Goal: Browse casually: Explore the website without a specific task or goal

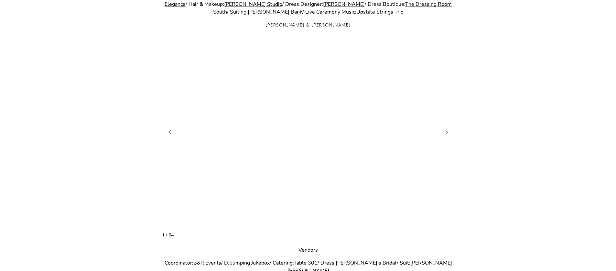
scroll to position [709, 0]
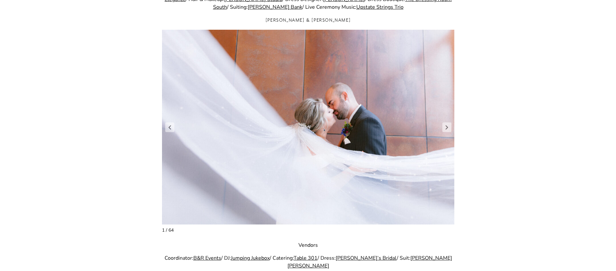
click at [452, 129] on figure "2 / 66" at bounding box center [308, 127] width 293 height 195
click at [450, 129] on link "Next slide" at bounding box center [446, 128] width 9 height 10
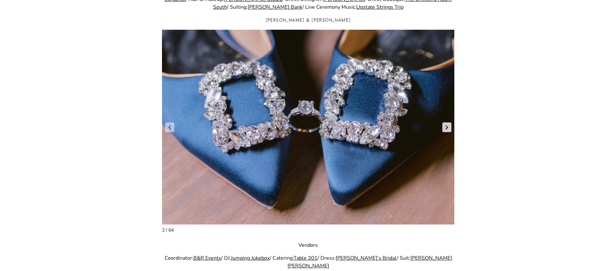
click at [449, 129] on link "Next slide" at bounding box center [446, 128] width 9 height 10
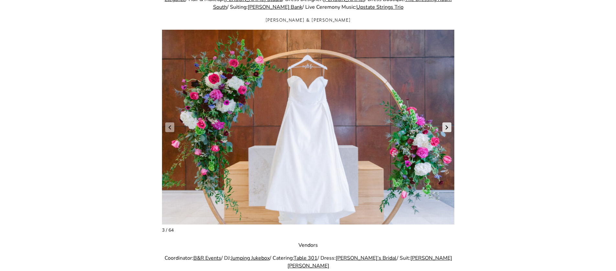
click at [449, 129] on link "Next slide" at bounding box center [446, 128] width 9 height 10
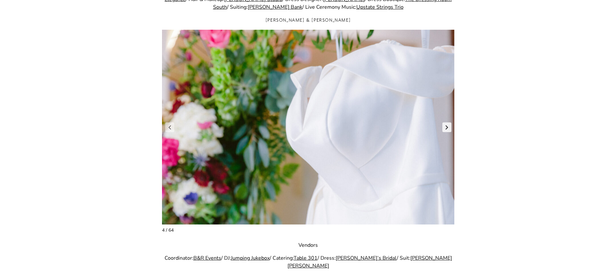
click at [449, 129] on link "Next slide" at bounding box center [446, 128] width 9 height 10
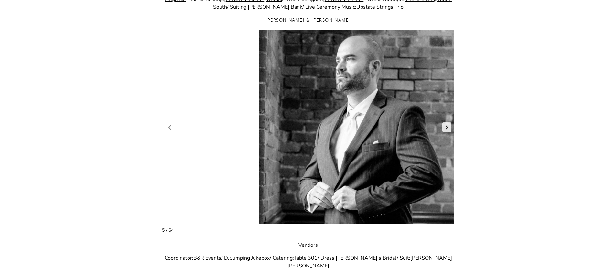
click at [449, 129] on link "Next slide" at bounding box center [446, 128] width 9 height 10
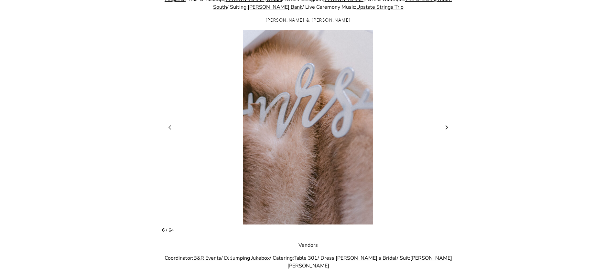
click at [449, 129] on link "Next slide" at bounding box center [446, 128] width 9 height 10
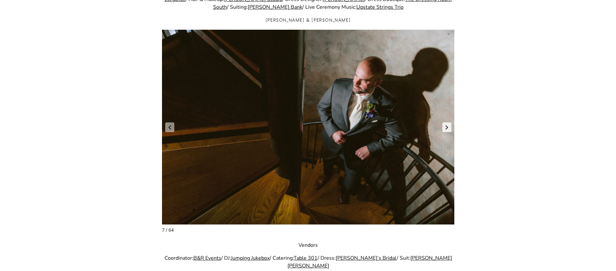
click at [449, 129] on link "Next slide" at bounding box center [446, 128] width 9 height 10
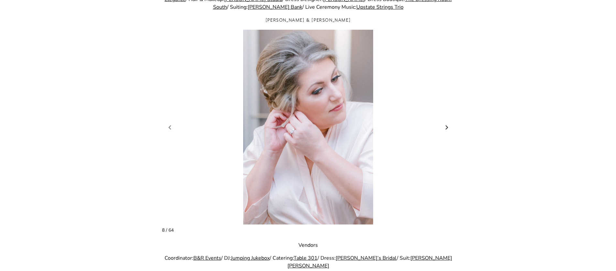
click at [449, 129] on link "Next slide" at bounding box center [446, 128] width 9 height 10
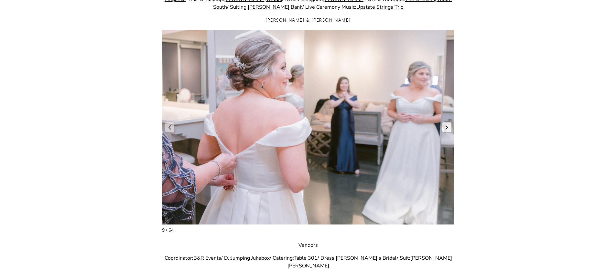
click at [449, 129] on link "Next slide" at bounding box center [446, 128] width 9 height 10
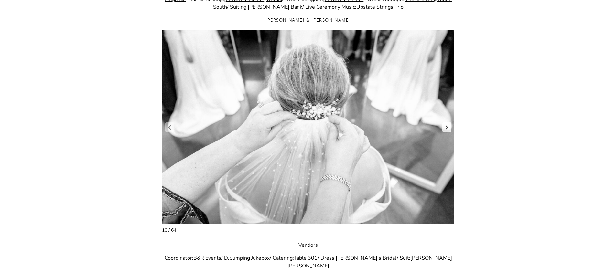
click at [449, 129] on link "Next slide" at bounding box center [446, 128] width 9 height 10
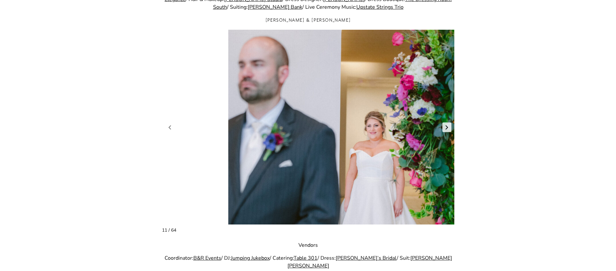
click at [449, 129] on link "Next slide" at bounding box center [446, 128] width 9 height 10
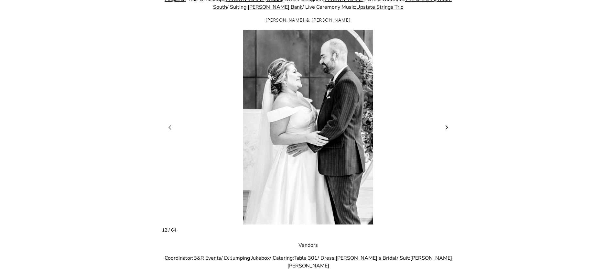
click at [449, 129] on link "Next slide" at bounding box center [446, 128] width 9 height 10
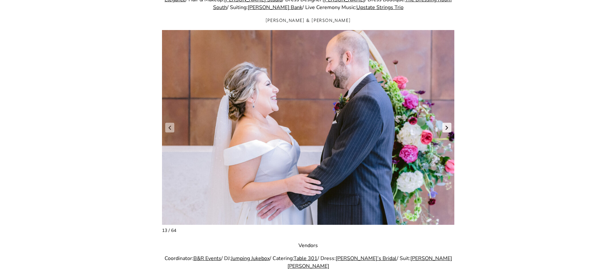
click at [449, 129] on link "Next slide" at bounding box center [446, 128] width 9 height 10
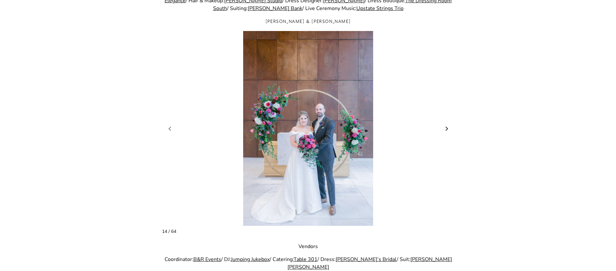
click at [449, 129] on link "Next slide" at bounding box center [446, 129] width 9 height 10
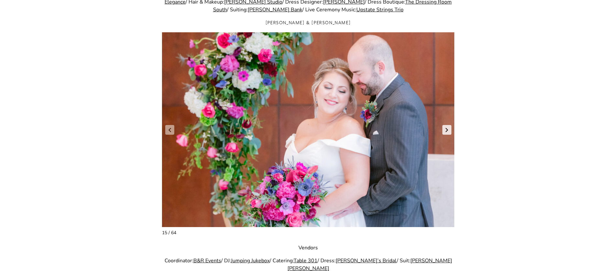
click at [449, 129] on link "Next slide" at bounding box center [446, 130] width 9 height 10
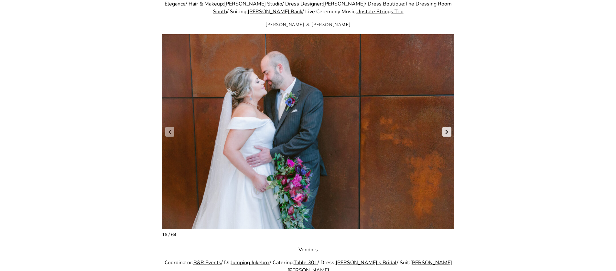
click at [449, 129] on link "Next slide" at bounding box center [446, 132] width 9 height 10
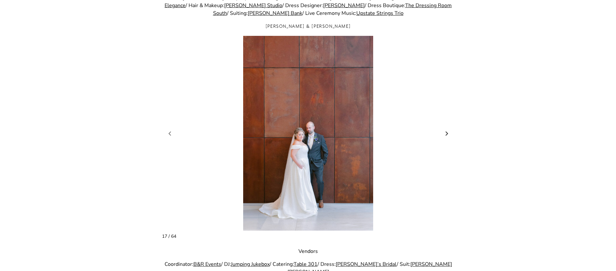
click at [449, 129] on link "Next slide" at bounding box center [446, 134] width 9 height 10
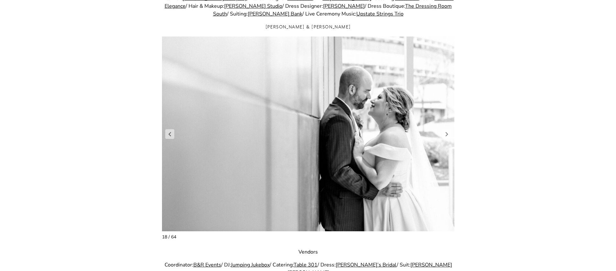
click at [449, 129] on figure "19 / 66" at bounding box center [308, 134] width 293 height 195
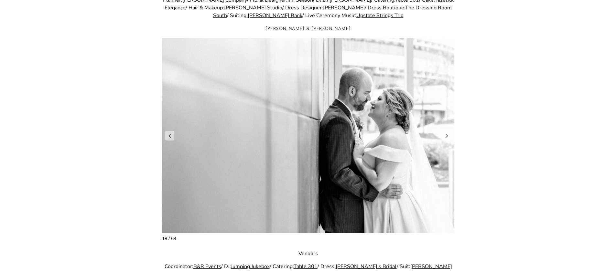
scroll to position [700, 0]
click at [446, 134] on link "Next slide" at bounding box center [446, 136] width 9 height 10
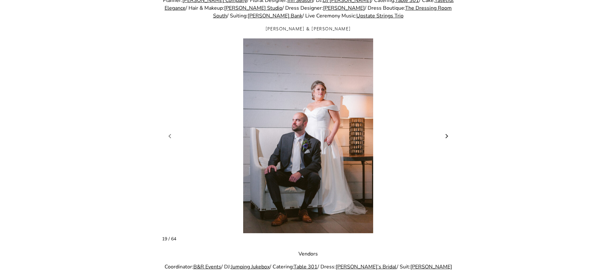
click at [450, 136] on link "Next slide" at bounding box center [446, 136] width 9 height 10
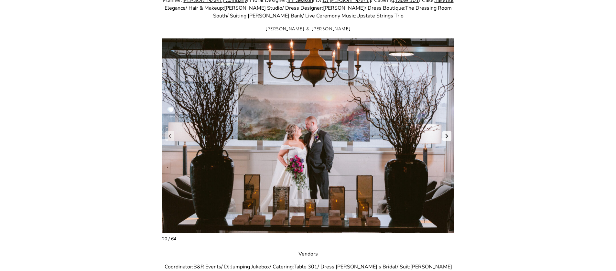
click at [450, 136] on link "Next slide" at bounding box center [446, 136] width 9 height 10
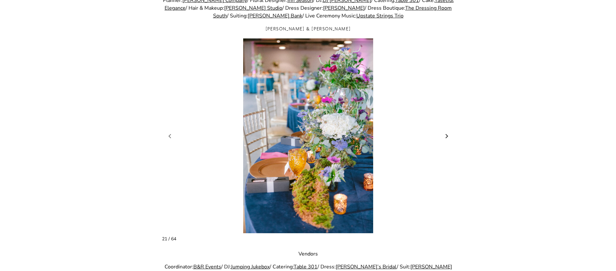
click at [450, 136] on link "Next slide" at bounding box center [446, 136] width 9 height 10
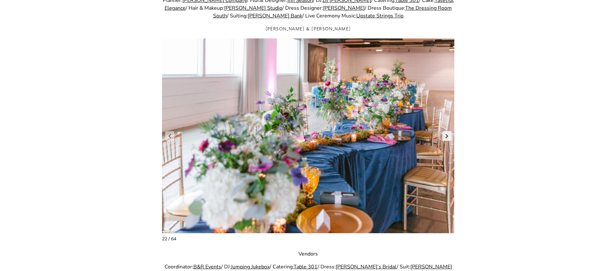
click at [450, 136] on link "Next slide" at bounding box center [446, 136] width 9 height 10
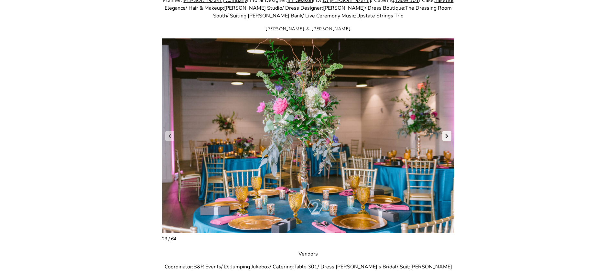
click at [450, 136] on link "Next slide" at bounding box center [446, 136] width 9 height 10
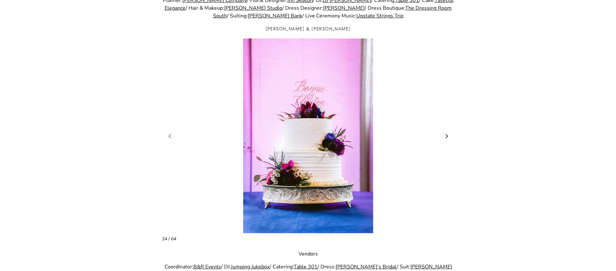
click at [450, 136] on link "Next slide" at bounding box center [446, 136] width 9 height 10
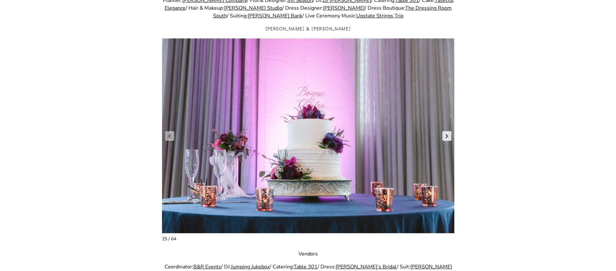
click at [450, 136] on link "Next slide" at bounding box center [446, 136] width 9 height 10
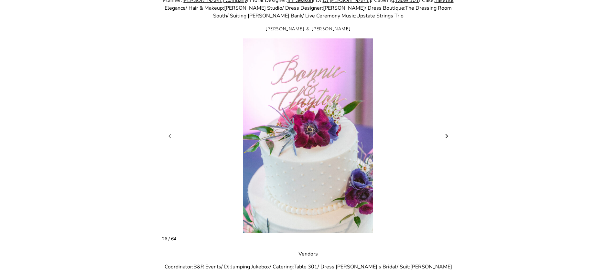
click at [450, 136] on link "Next slide" at bounding box center [446, 136] width 9 height 10
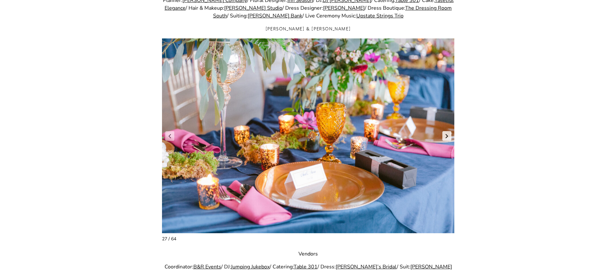
click at [450, 136] on link "Next slide" at bounding box center [446, 136] width 9 height 10
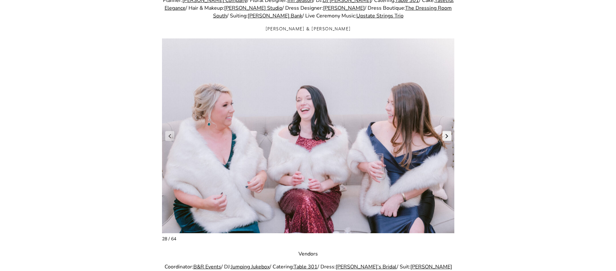
click at [450, 136] on link "Next slide" at bounding box center [446, 136] width 9 height 10
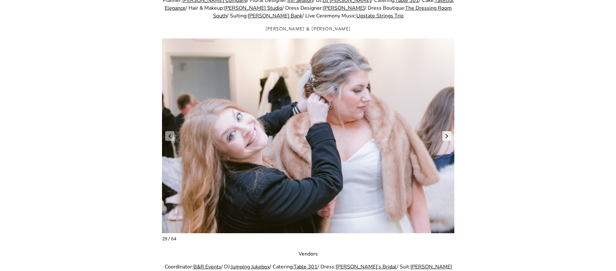
click at [450, 136] on link "Next slide" at bounding box center [446, 136] width 9 height 10
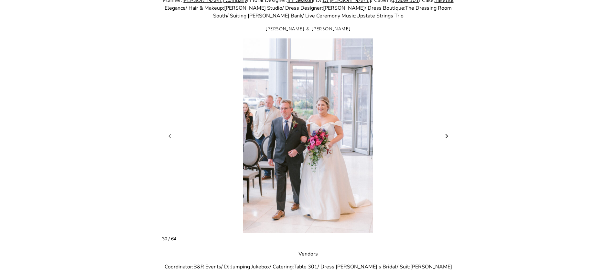
click at [450, 136] on link "Next slide" at bounding box center [446, 136] width 9 height 10
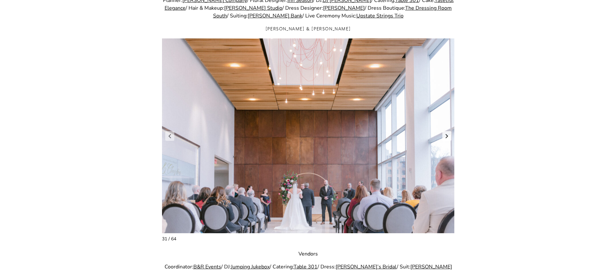
click at [450, 136] on link "Next slide" at bounding box center [446, 136] width 9 height 10
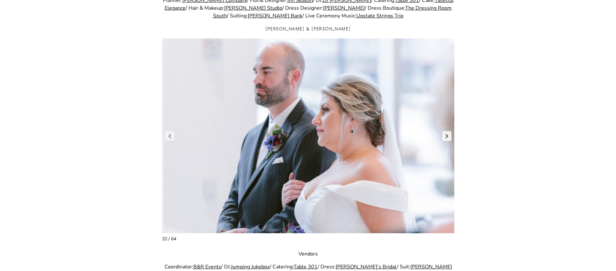
click at [450, 136] on link "Next slide" at bounding box center [446, 136] width 9 height 10
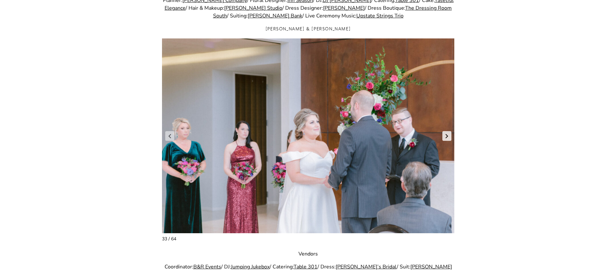
scroll to position [700, 0]
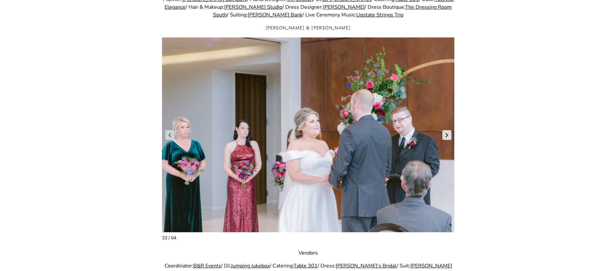
click at [450, 136] on link "Next slide" at bounding box center [446, 135] width 9 height 10
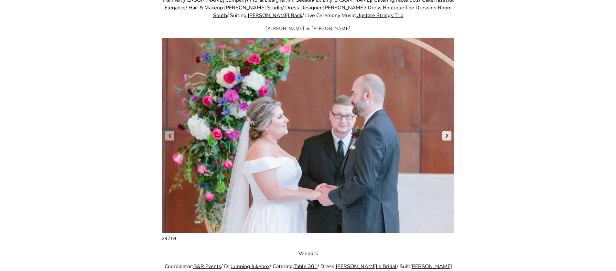
click at [450, 136] on link "Next slide" at bounding box center [446, 136] width 9 height 10
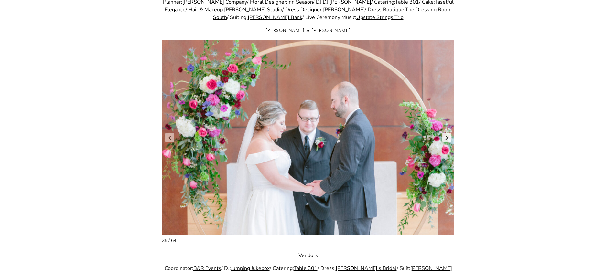
click at [450, 136] on link "Next slide" at bounding box center [446, 138] width 9 height 10
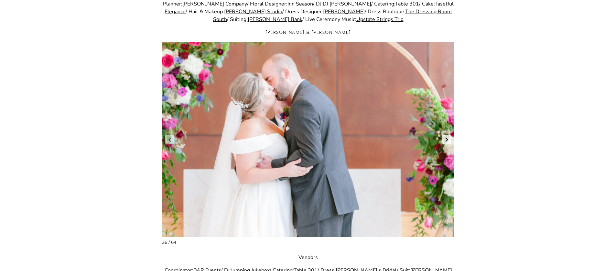
click at [450, 136] on link "Next slide" at bounding box center [446, 140] width 9 height 10
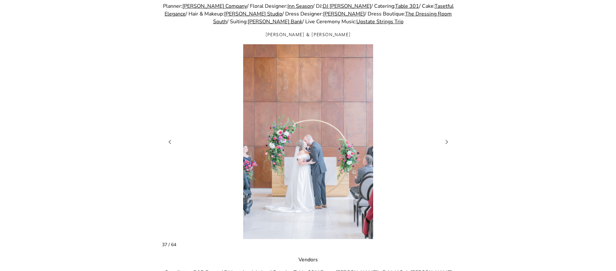
click at [450, 136] on figure "38 / 66" at bounding box center [308, 141] width 293 height 195
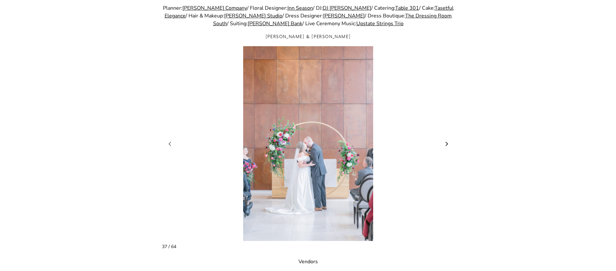
scroll to position [693, 0]
click at [447, 146] on link "Next slide" at bounding box center [446, 143] width 9 height 10
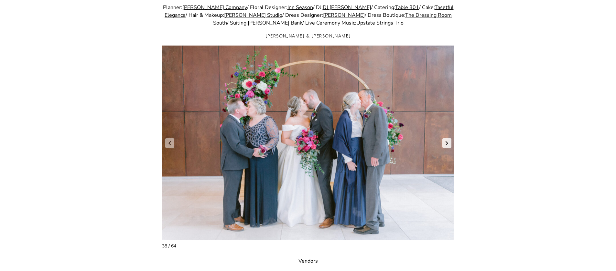
scroll to position [693, 0]
click at [448, 140] on link "Next slide" at bounding box center [446, 143] width 9 height 10
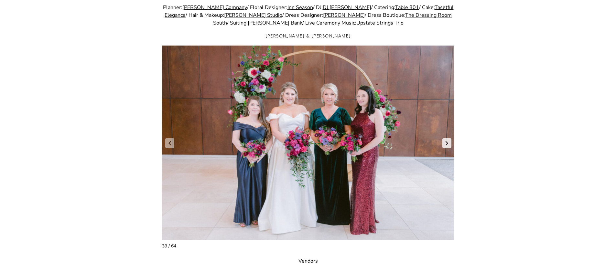
click at [448, 141] on link "Next slide" at bounding box center [446, 143] width 9 height 10
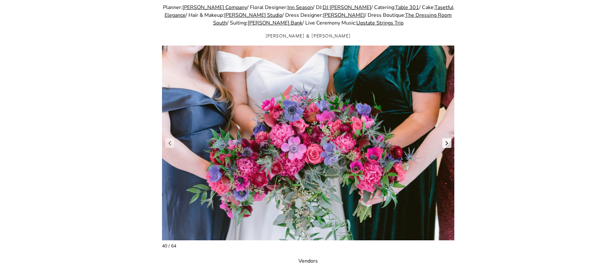
click at [448, 141] on link "Next slide" at bounding box center [446, 143] width 9 height 10
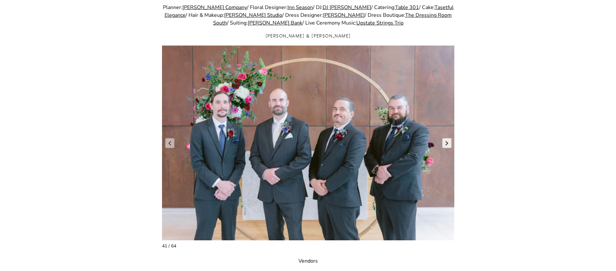
click at [448, 141] on link "Next slide" at bounding box center [446, 143] width 9 height 10
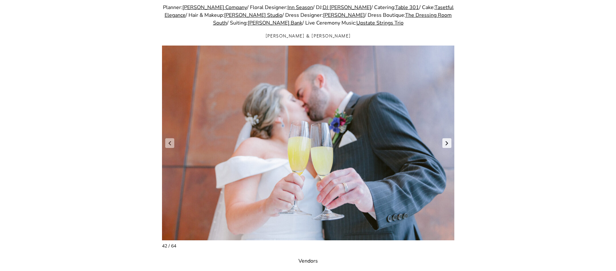
click at [448, 141] on link "Next slide" at bounding box center [446, 143] width 9 height 10
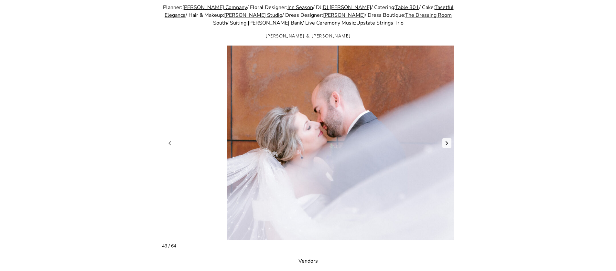
click at [448, 141] on link "Next slide" at bounding box center [446, 143] width 9 height 10
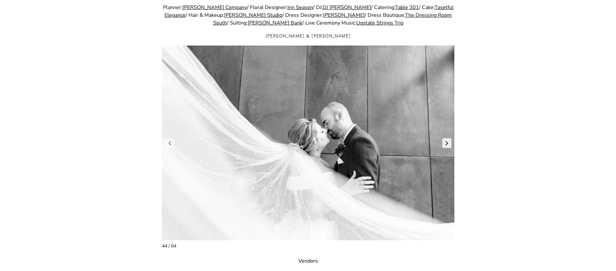
click at [448, 141] on link "Next slide" at bounding box center [446, 143] width 9 height 10
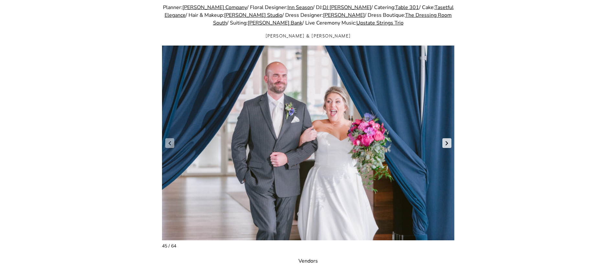
click at [448, 141] on link "Next slide" at bounding box center [446, 143] width 9 height 10
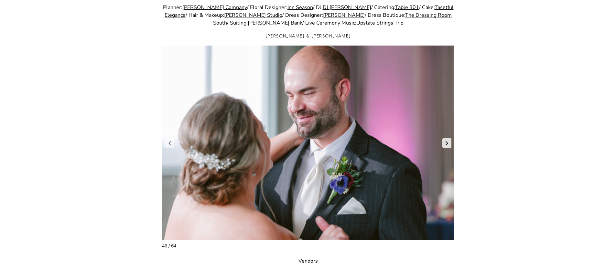
click at [448, 141] on link "Next slide" at bounding box center [446, 143] width 9 height 10
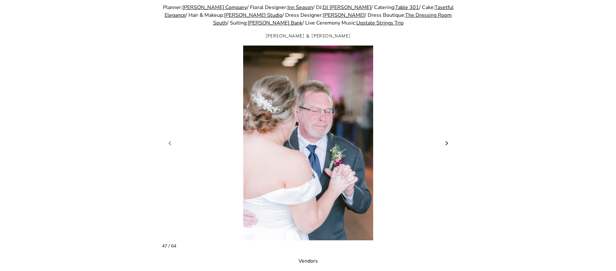
click at [448, 141] on link "Next slide" at bounding box center [446, 143] width 9 height 10
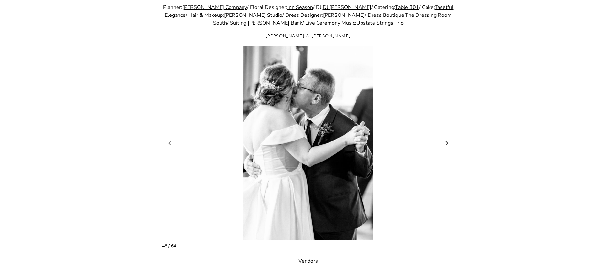
click at [448, 141] on link "Next slide" at bounding box center [446, 143] width 9 height 10
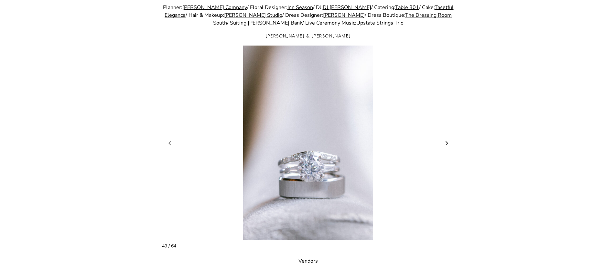
click at [448, 141] on link "Next slide" at bounding box center [446, 143] width 9 height 10
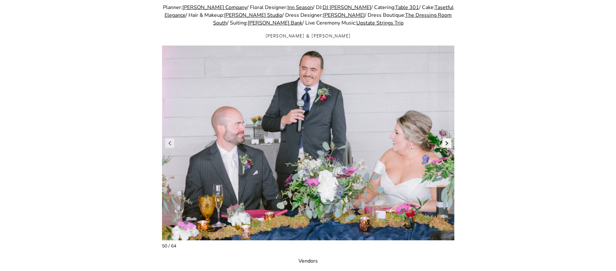
click at [448, 141] on link "Next slide" at bounding box center [446, 143] width 9 height 10
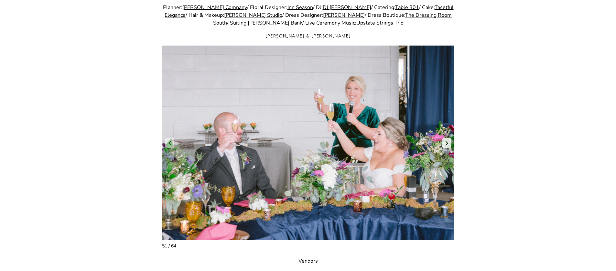
click at [448, 141] on link "Next slide" at bounding box center [446, 143] width 9 height 10
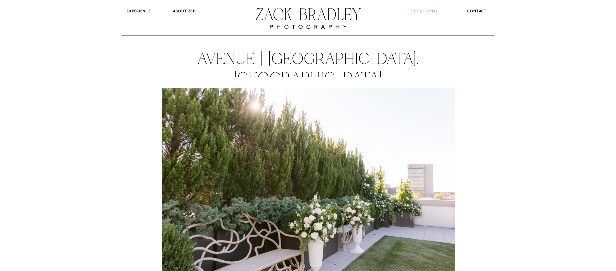
scroll to position [0, 0]
